Goal: Find contact information: Find contact information

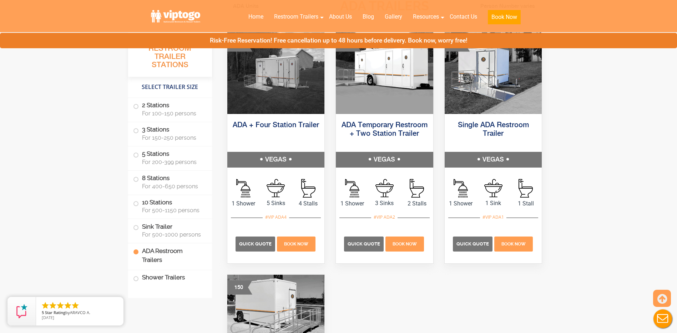
scroll to position [2381, 0]
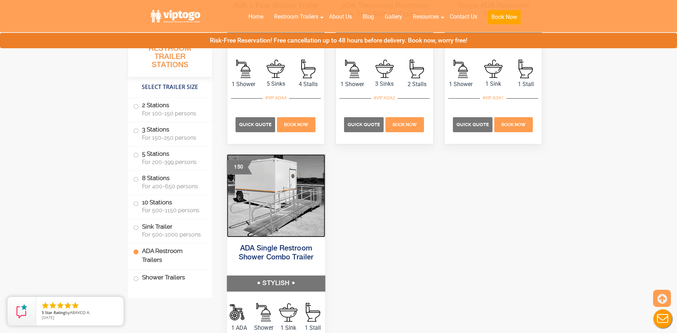
click at [291, 200] on img at bounding box center [276, 195] width 98 height 83
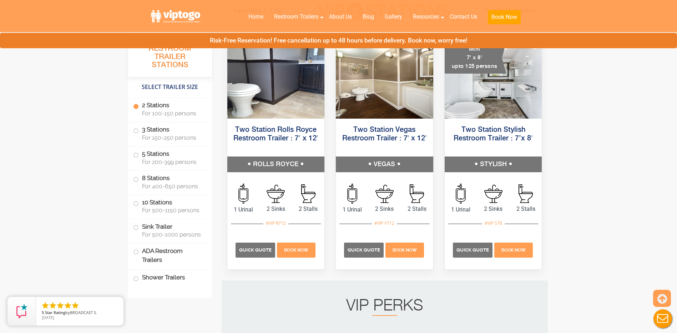
scroll to position [357, 0]
click at [455, 18] on link "Contact Us" at bounding box center [464, 17] width 38 height 16
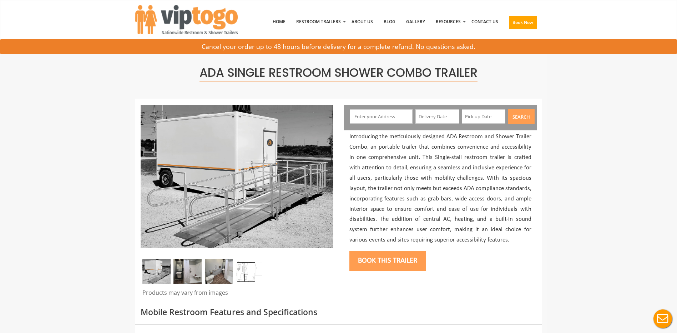
click at [184, 270] on img at bounding box center [188, 271] width 28 height 25
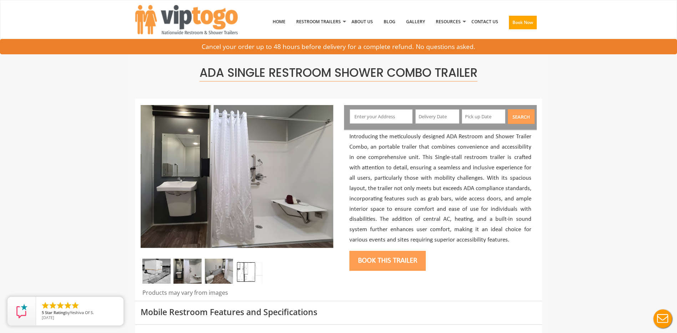
click at [220, 269] on img at bounding box center [219, 271] width 28 height 25
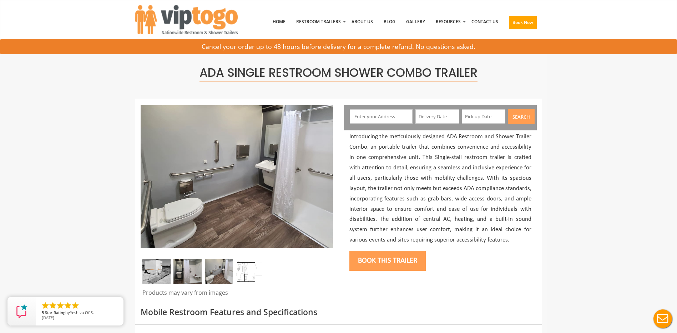
click at [164, 268] on img at bounding box center [156, 271] width 28 height 25
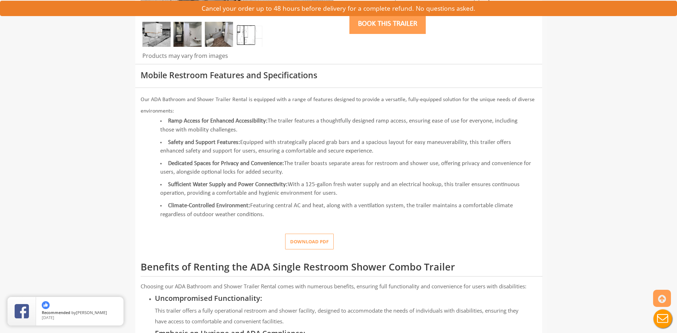
scroll to position [238, 0]
